Goal: Task Accomplishment & Management: Manage account settings

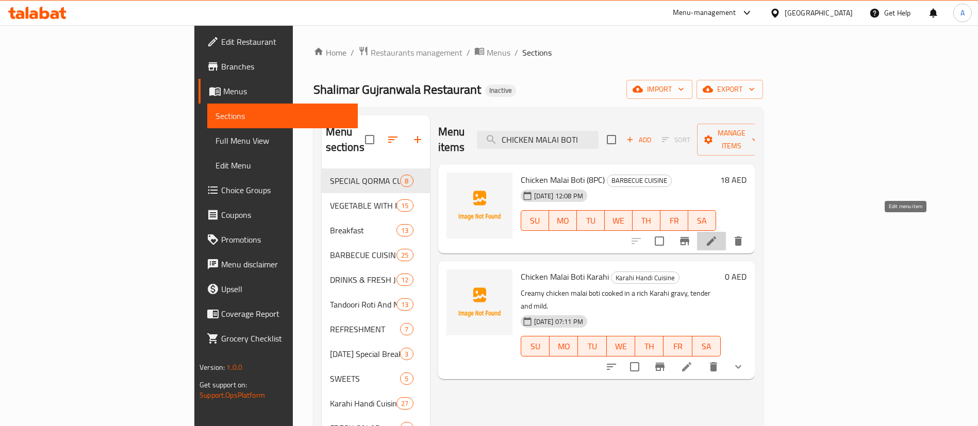
click at [716, 237] on icon at bounding box center [711, 241] width 9 height 9
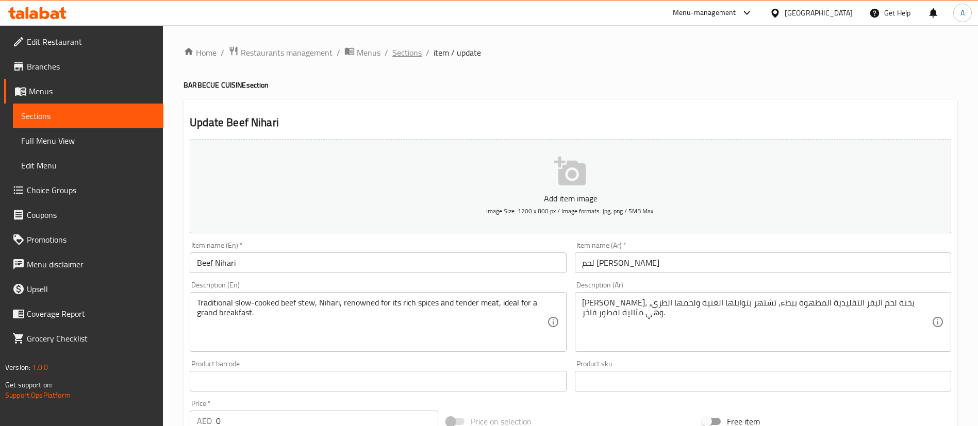
click at [409, 57] on span "Sections" at bounding box center [406, 52] width 29 height 12
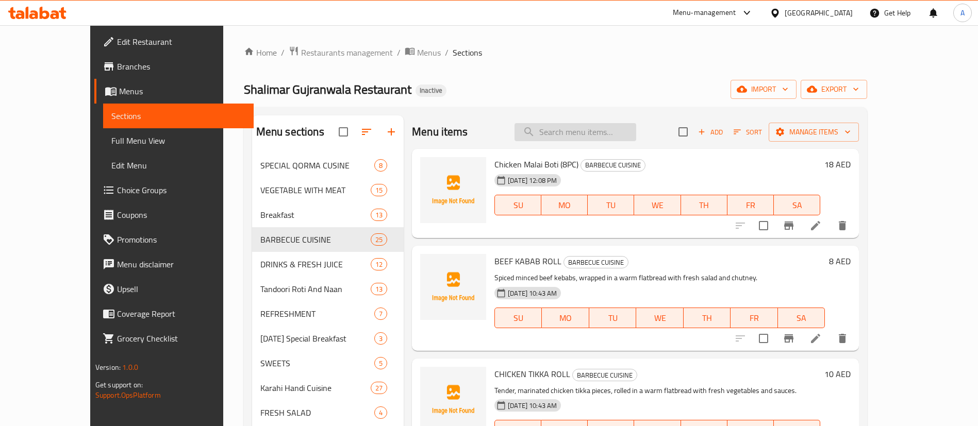
click at [588, 131] on input "search" at bounding box center [576, 132] width 122 height 18
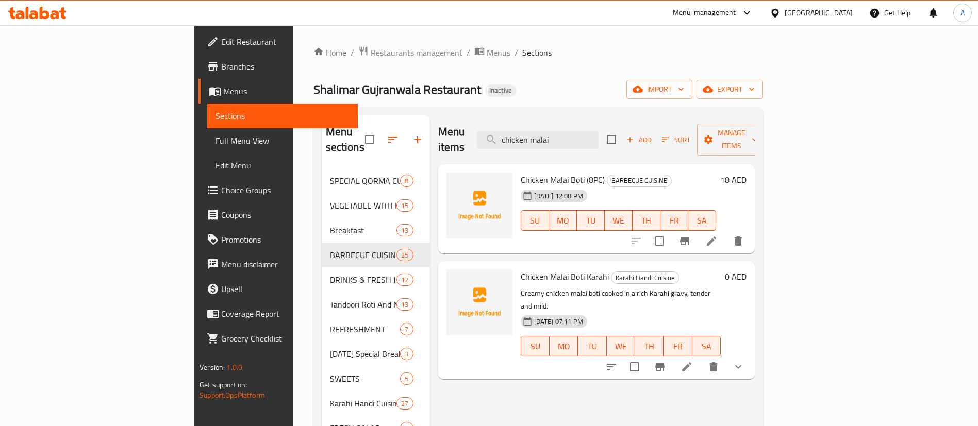
type input "chicken malai"
click at [726, 233] on li at bounding box center [711, 241] width 29 height 19
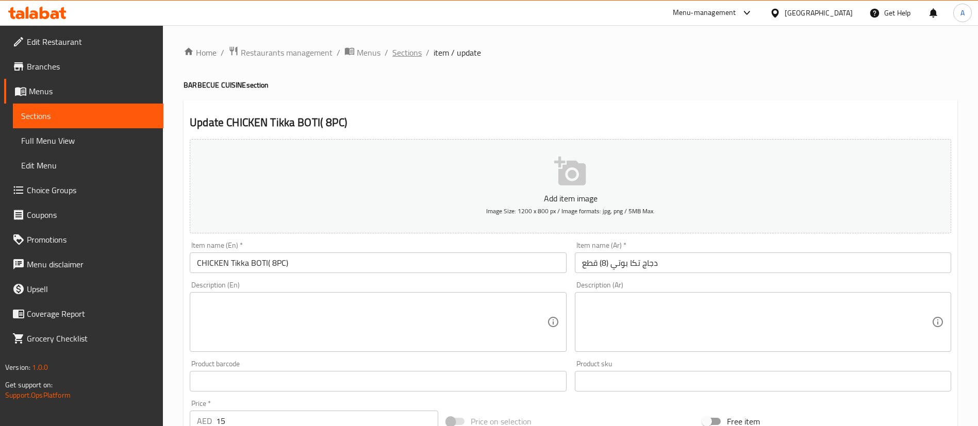
click at [403, 48] on span "Sections" at bounding box center [406, 52] width 29 height 12
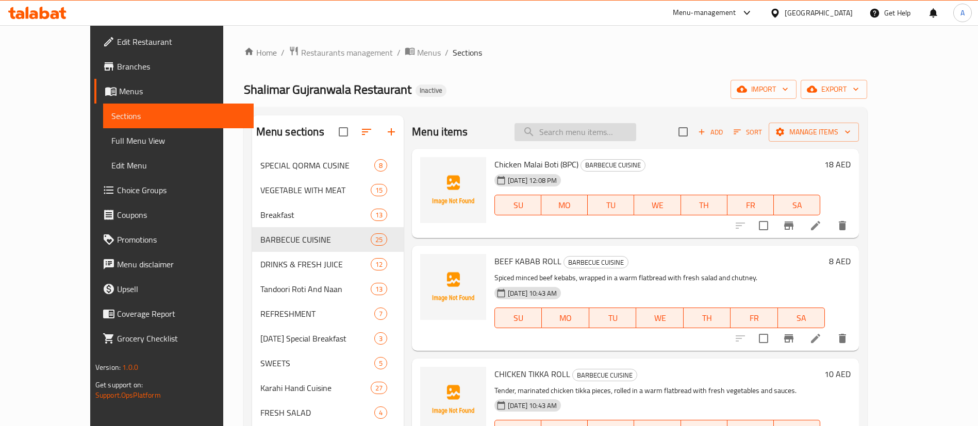
click at [584, 127] on input "search" at bounding box center [576, 132] width 122 height 18
paste input "Chicken Malai Boti (8PC)"
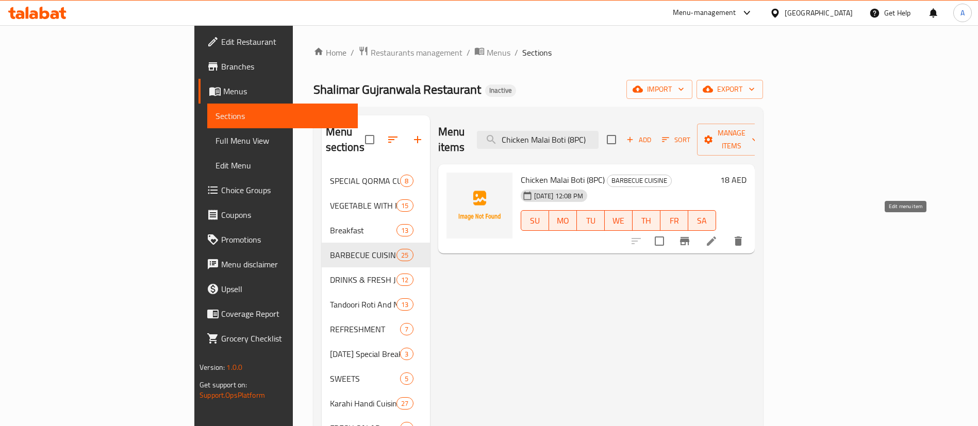
type input "Chicken Malai Boti (8PC)"
click at [718, 235] on icon at bounding box center [711, 241] width 12 height 12
